Goal: Task Accomplishment & Management: Use online tool/utility

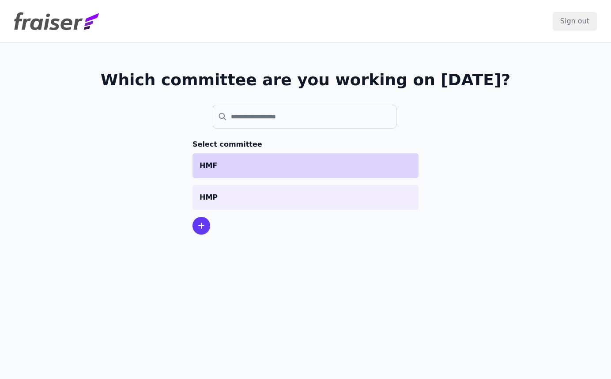
click at [296, 166] on p "HMF" at bounding box center [306, 165] width 212 height 11
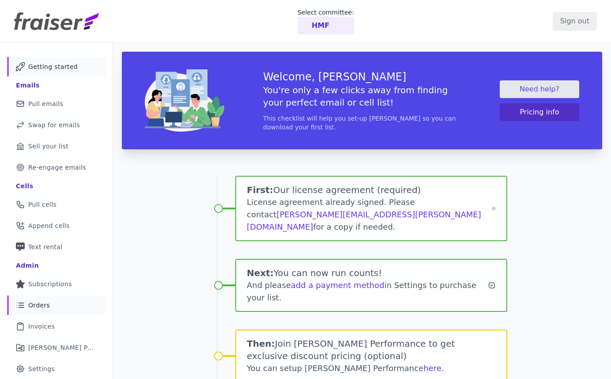
click at [56, 308] on link "List Icon Outline of bulleted list Orders" at bounding box center [56, 304] width 98 height 19
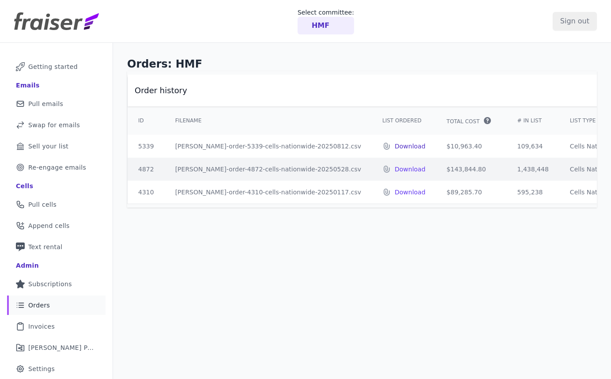
click at [395, 143] on p "Download" at bounding box center [410, 146] width 31 height 9
click at [68, 103] on link "Mail Icon Outline of a mail envelope Pull emails" at bounding box center [56, 103] width 98 height 19
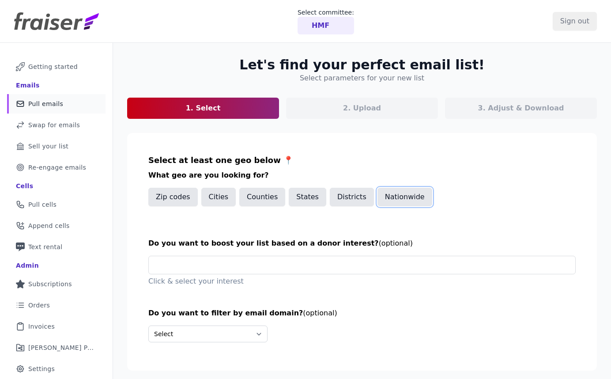
click at [391, 196] on button "Nationwide" at bounding box center [404, 197] width 55 height 19
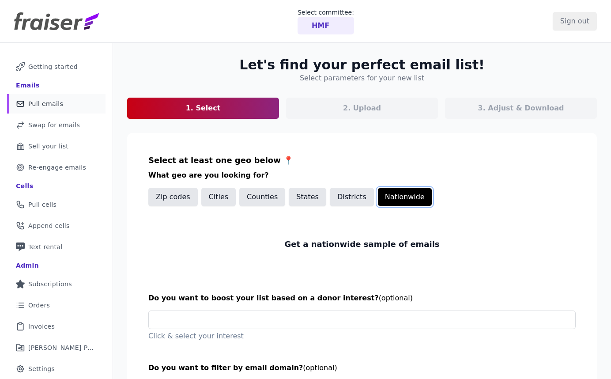
scroll to position [78, 0]
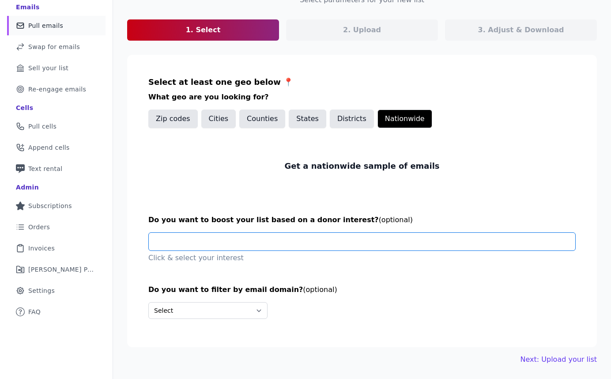
click at [227, 239] on input "text" at bounding box center [365, 242] width 419 height 18
click at [230, 198] on section "Select at least one geo below 📍 What geo are you looking for? Zip codes Cities …" at bounding box center [362, 201] width 470 height 292
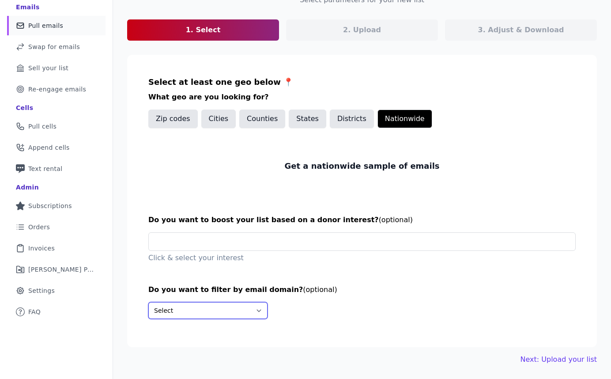
click at [230, 315] on select "Select Include only these domains Include none of these domains" at bounding box center [207, 310] width 119 height 17
select select "Exclude"
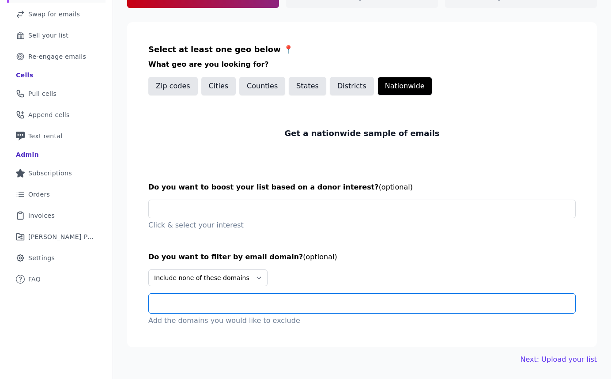
click at [243, 301] on input "text" at bounding box center [365, 303] width 419 height 11
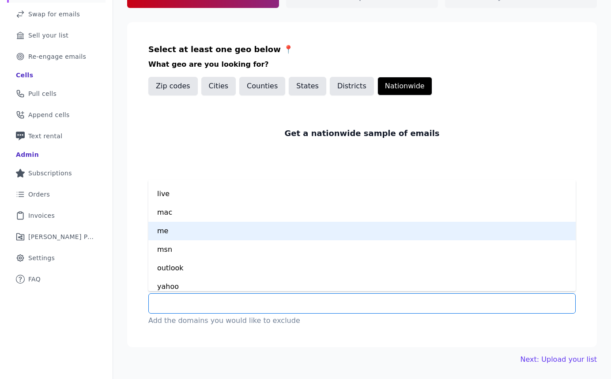
scroll to position [0, 0]
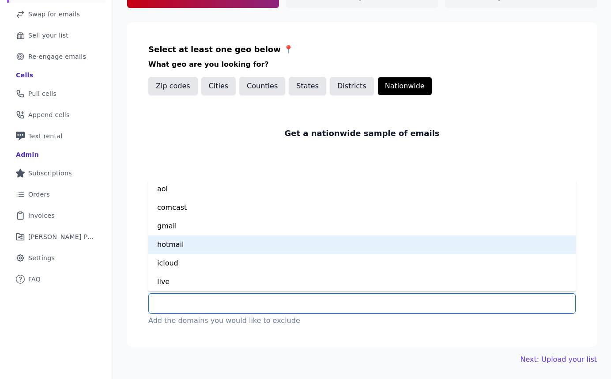
click at [207, 241] on div "hotmail" at bounding box center [361, 244] width 427 height 19
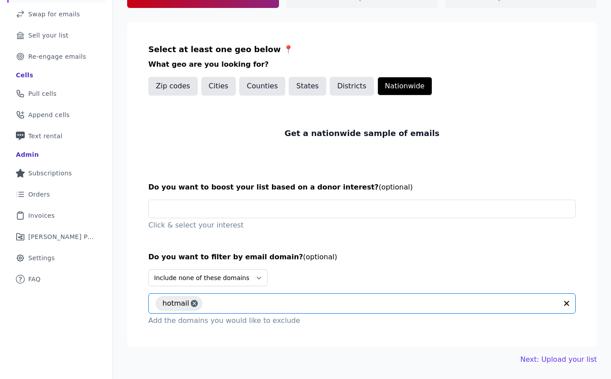
click at [223, 300] on input "text" at bounding box center [382, 303] width 351 height 11
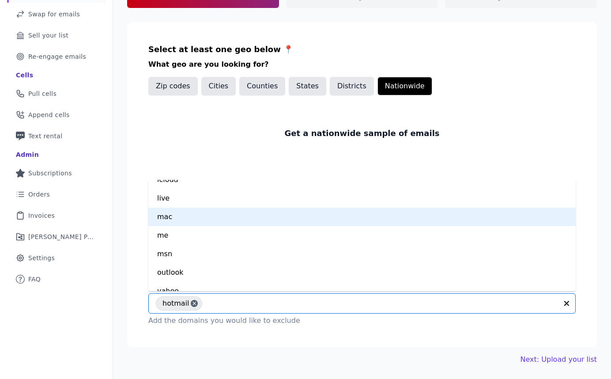
scroll to position [63, 0]
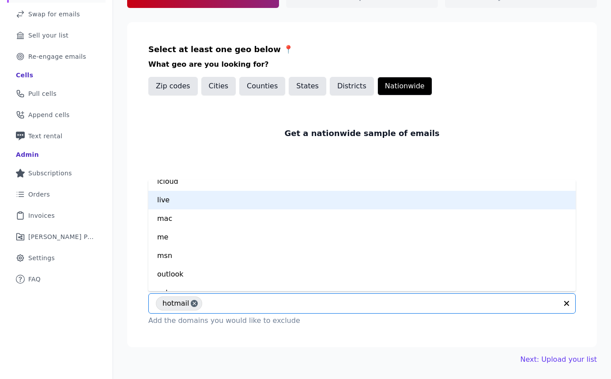
click at [190, 202] on div "live" at bounding box center [361, 200] width 427 height 19
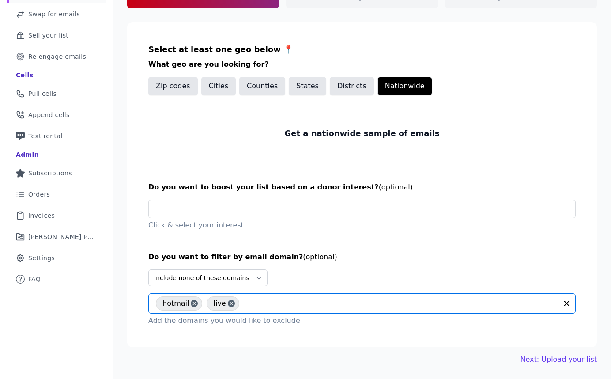
click at [252, 305] on input "text" at bounding box center [401, 303] width 314 height 11
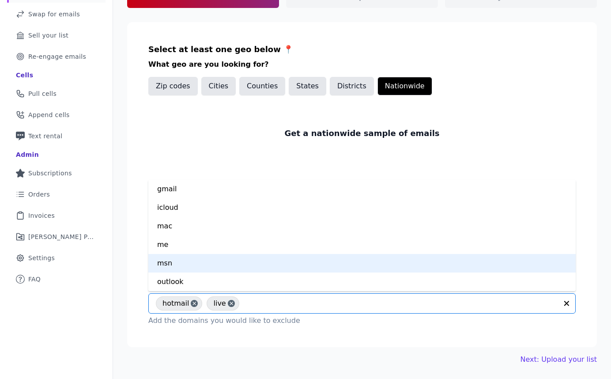
scroll to position [74, 0]
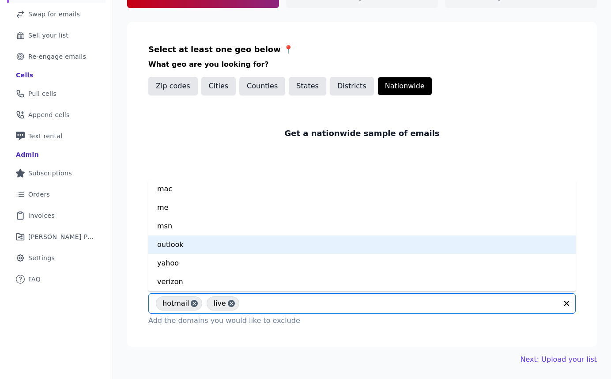
click at [245, 248] on div "outlook" at bounding box center [361, 244] width 427 height 19
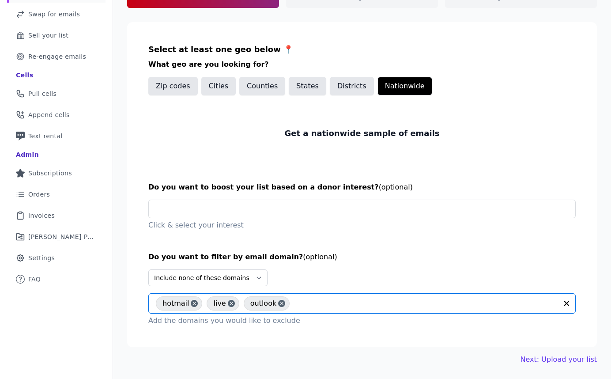
click at [301, 308] on input "text" at bounding box center [426, 303] width 264 height 11
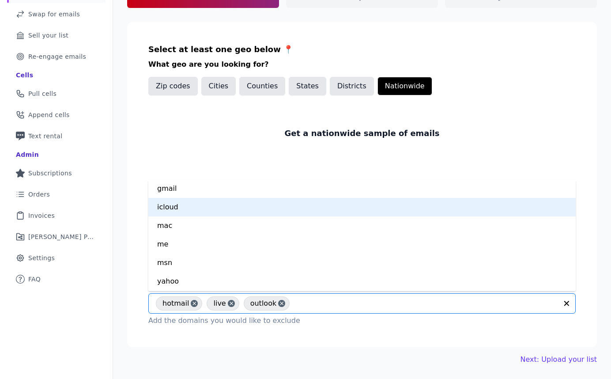
scroll to position [56, 0]
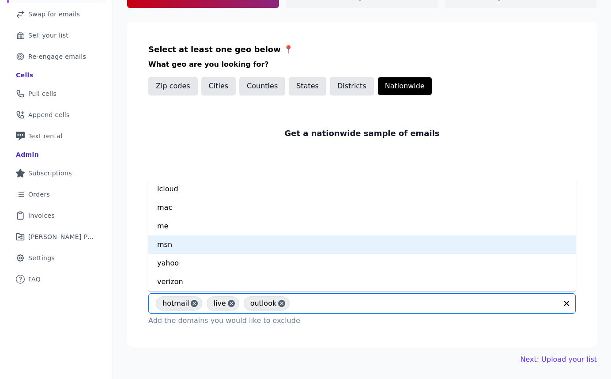
click at [214, 243] on div "msn" at bounding box center [361, 244] width 427 height 19
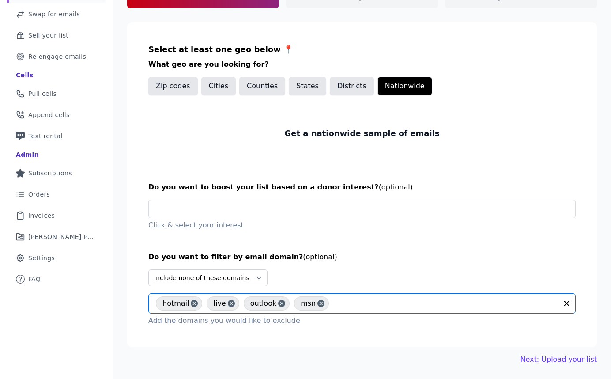
click at [381, 304] on input "text" at bounding box center [445, 303] width 224 height 11
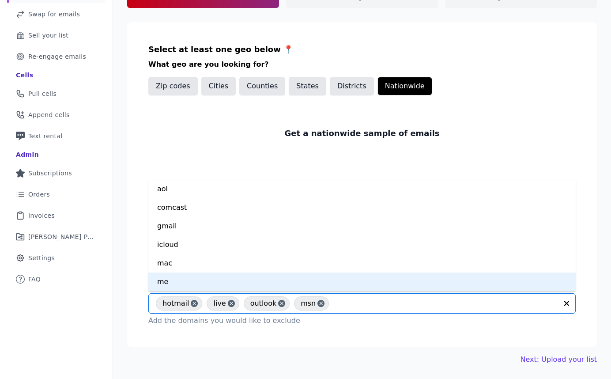
click at [375, 319] on p "Add the domains you would like to exclude" at bounding box center [361, 320] width 427 height 11
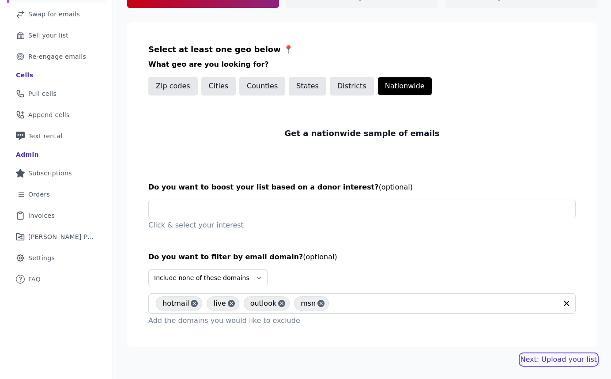
click at [573, 360] on link "Next: Upload your list" at bounding box center [558, 359] width 76 height 11
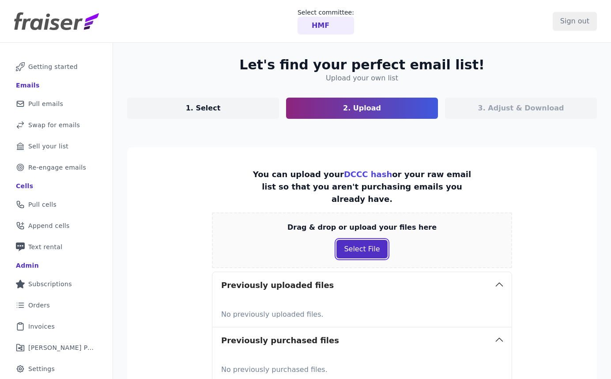
click at [358, 240] on button "Select File" at bounding box center [361, 249] width 51 height 19
click at [368, 240] on button "Select File" at bounding box center [361, 249] width 51 height 19
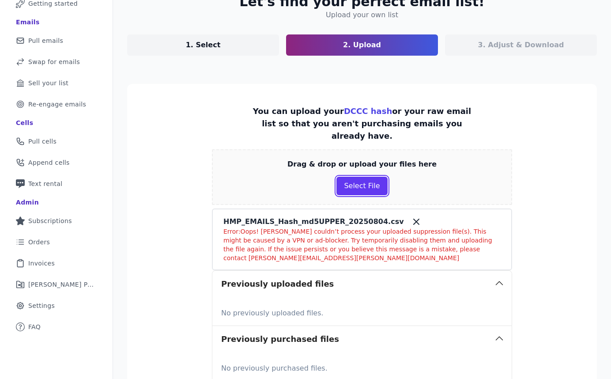
scroll to position [73, 0]
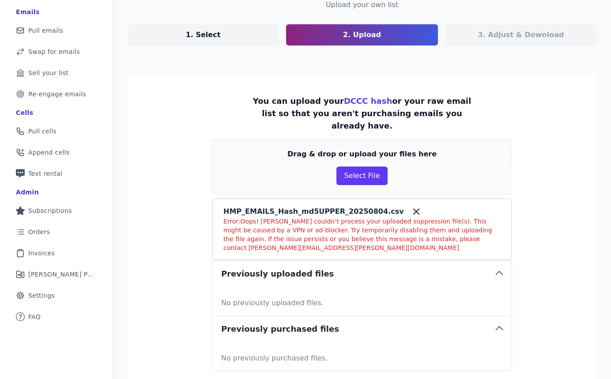
click at [411, 206] on icon at bounding box center [416, 211] width 11 height 11
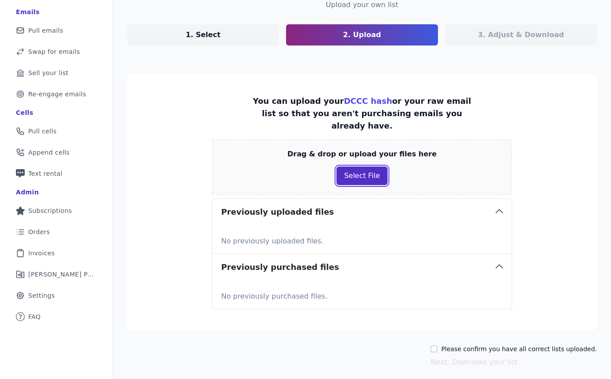
click at [360, 172] on button "Select File" at bounding box center [361, 175] width 51 height 19
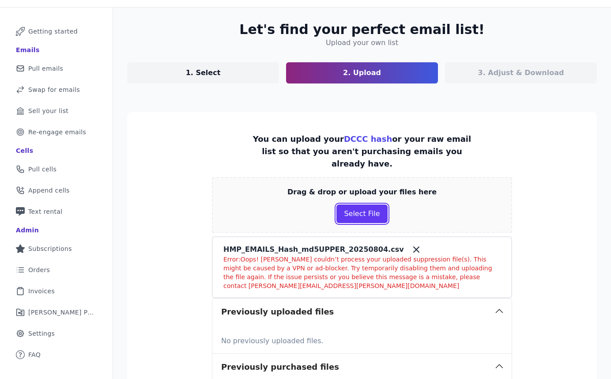
scroll to position [36, 0]
